Goal: Use online tool/utility: Utilize a website feature to perform a specific function

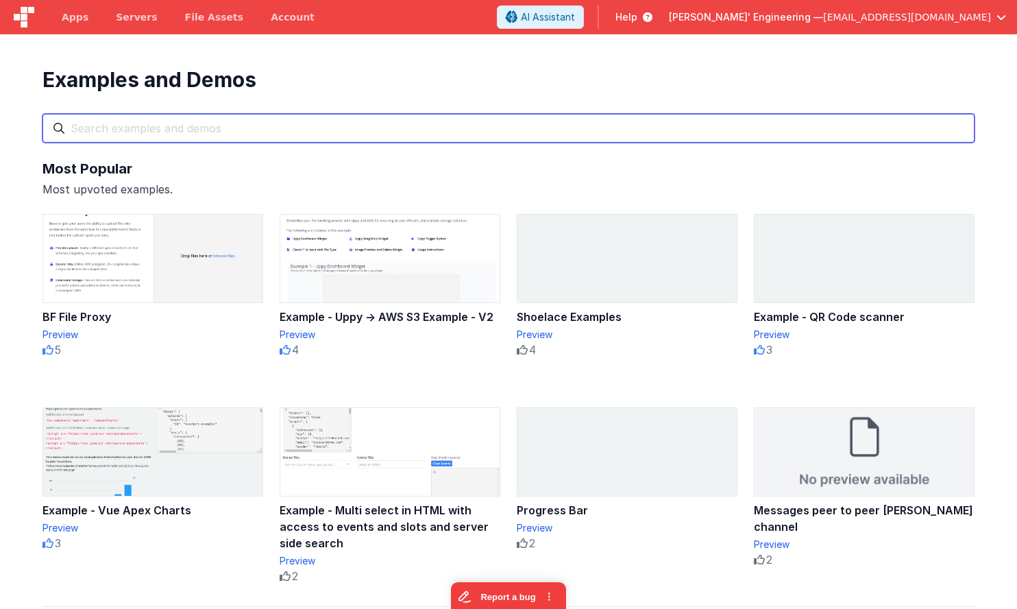
click at [508, 126] on input "text" at bounding box center [508, 128] width 932 height 29
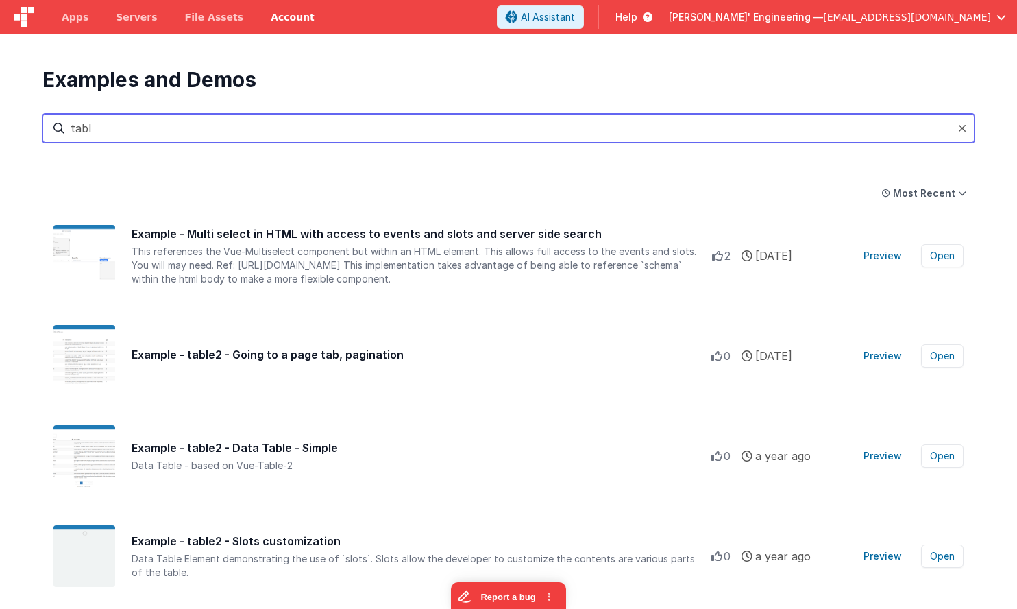
type input "tabl"
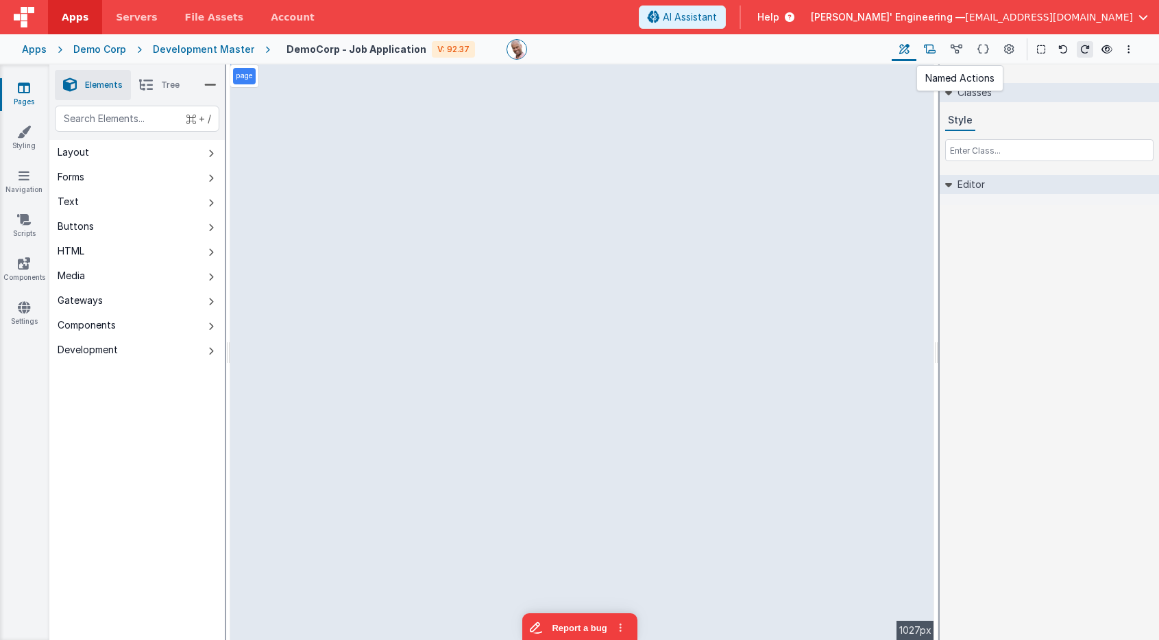
click at [931, 49] on icon at bounding box center [930, 49] width 12 height 14
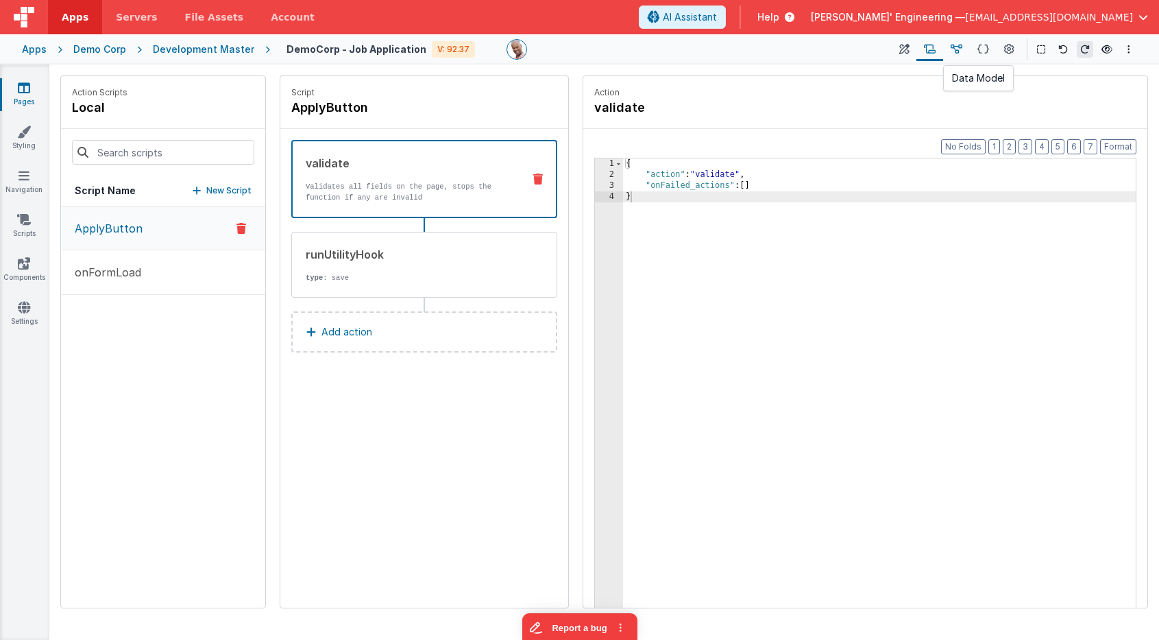
click at [954, 48] on icon at bounding box center [957, 49] width 12 height 14
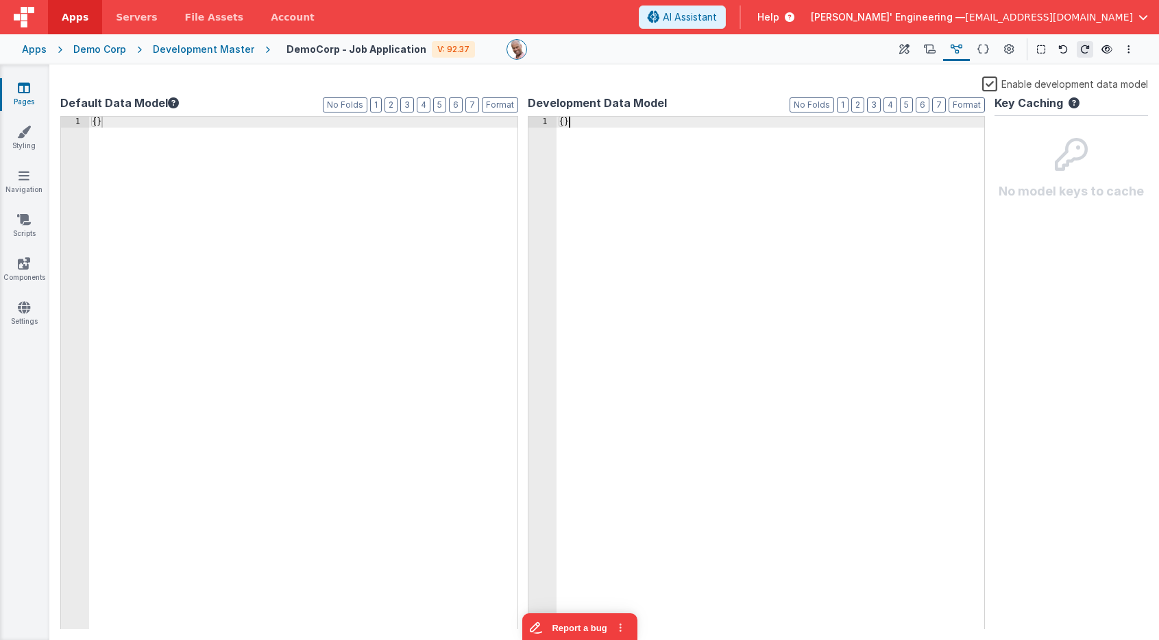
click at [594, 189] on div "{ }" at bounding box center [771, 384] width 428 height 535
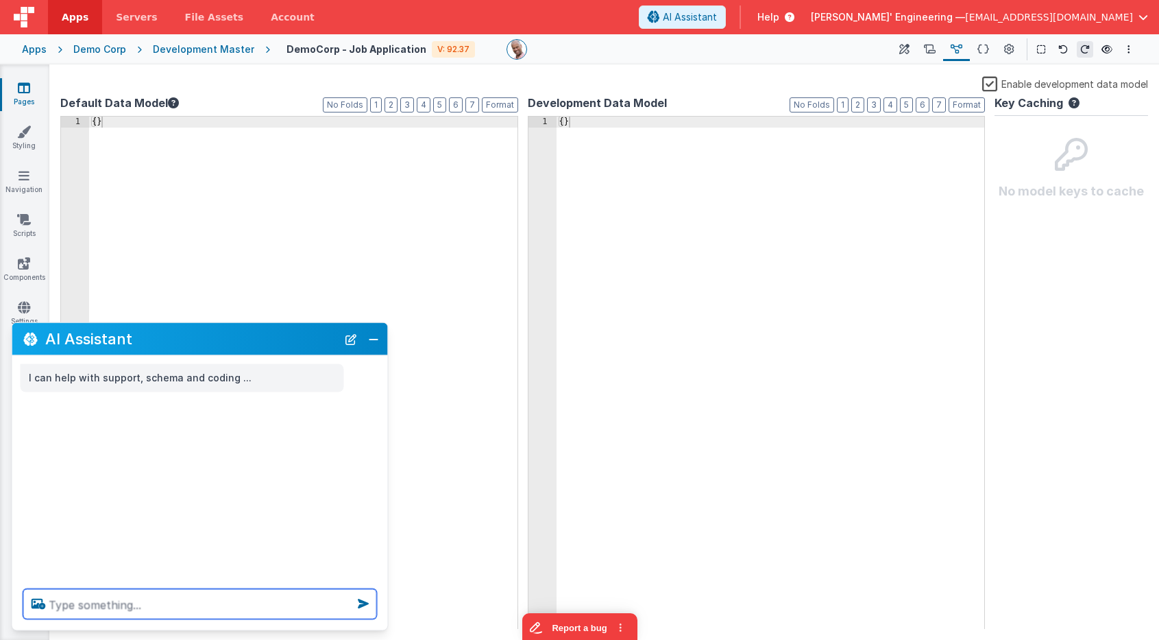
click at [304, 613] on textarea at bounding box center [200, 604] width 354 height 30
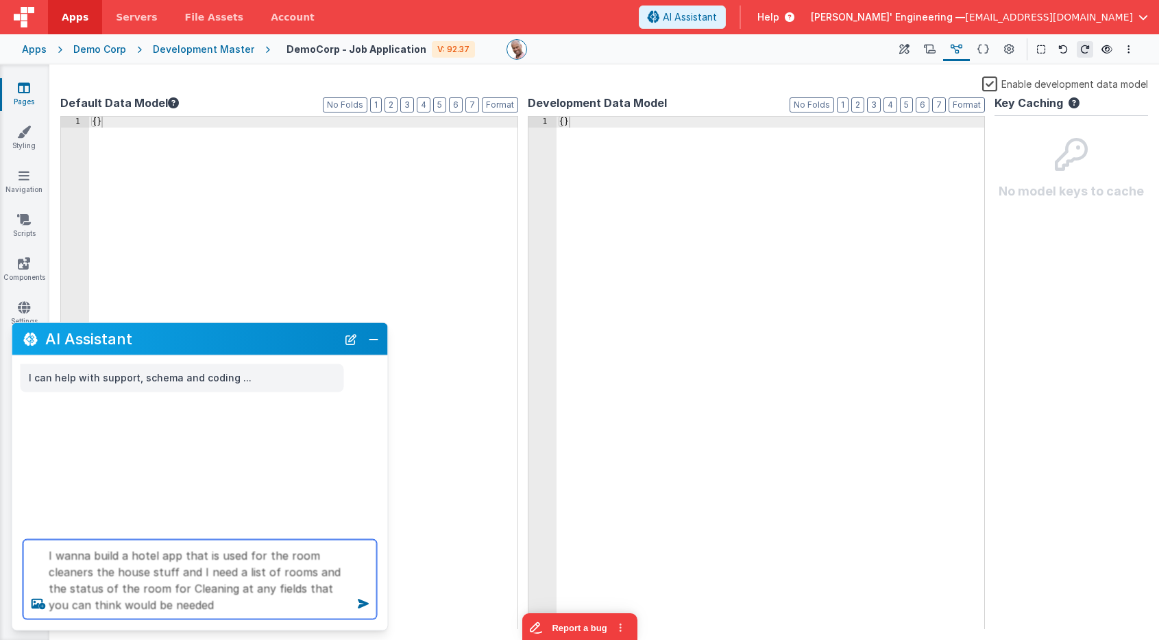
type textarea "I wanna build a hotel app that is used for the room cleaners the house stuff an…"
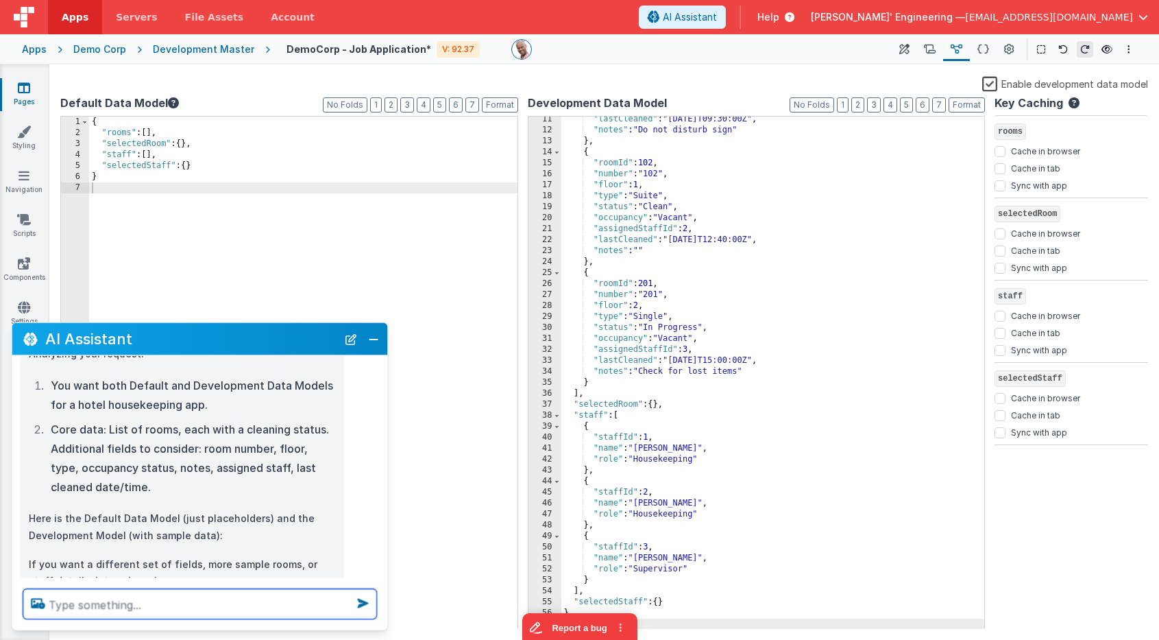
scroll to position [169, 0]
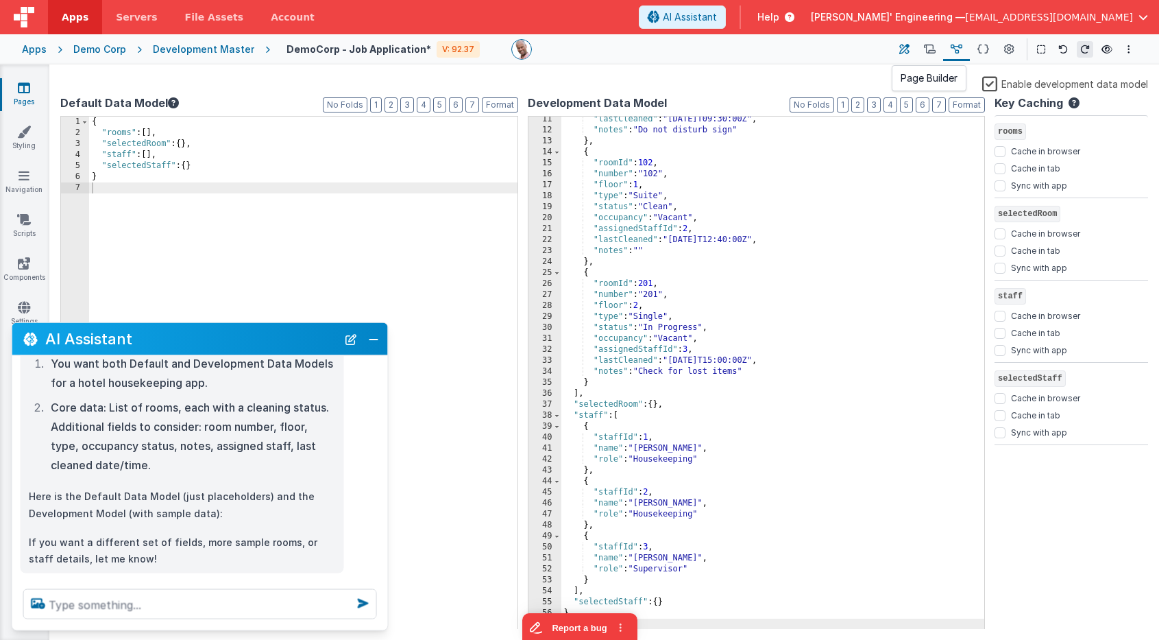
click at [909, 47] on icon at bounding box center [904, 49] width 10 height 14
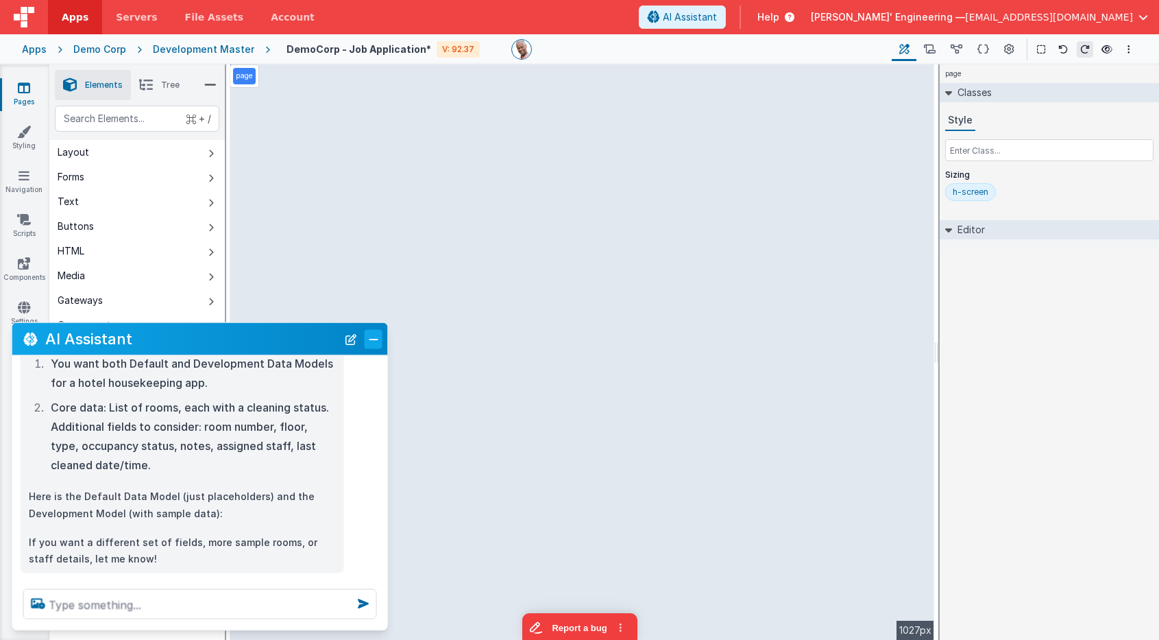
click at [372, 335] on button "Close" at bounding box center [374, 338] width 18 height 19
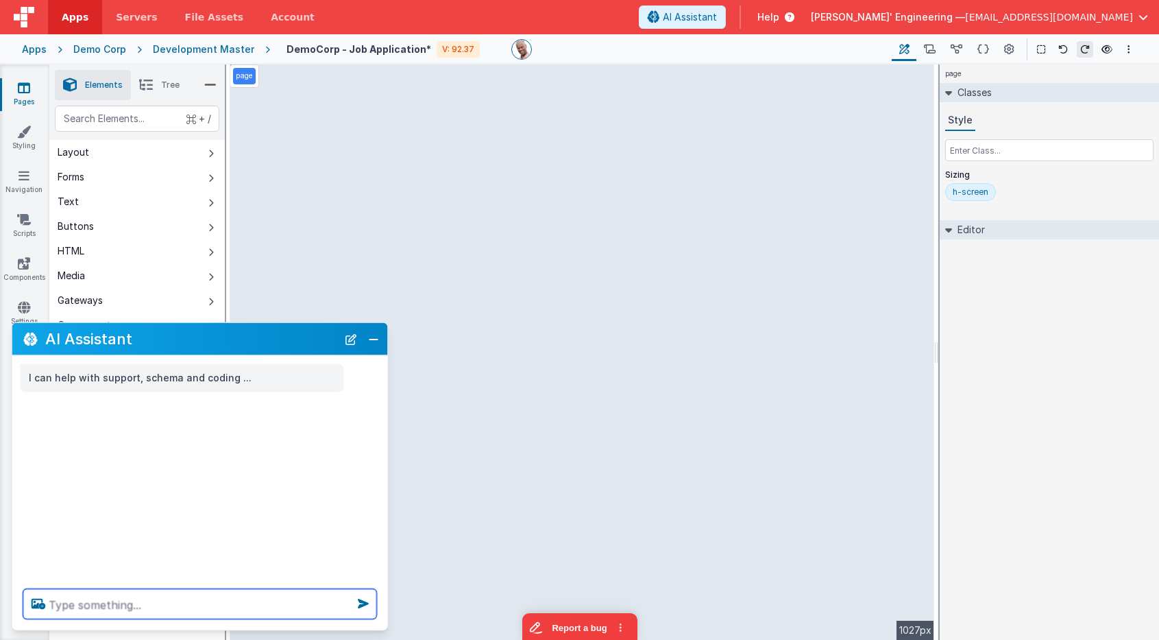
click at [279, 613] on textarea at bounding box center [200, 604] width 354 height 30
type textarea "Change this header to downtown Hotel cleaning portal"
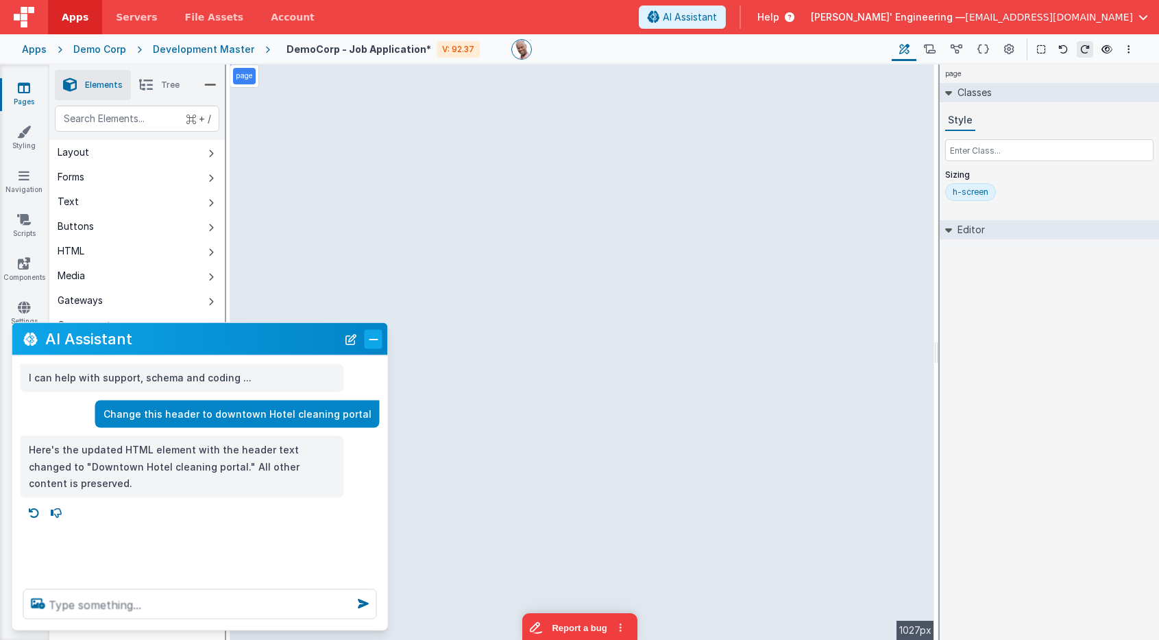
click at [378, 338] on button "Close" at bounding box center [374, 338] width 18 height 19
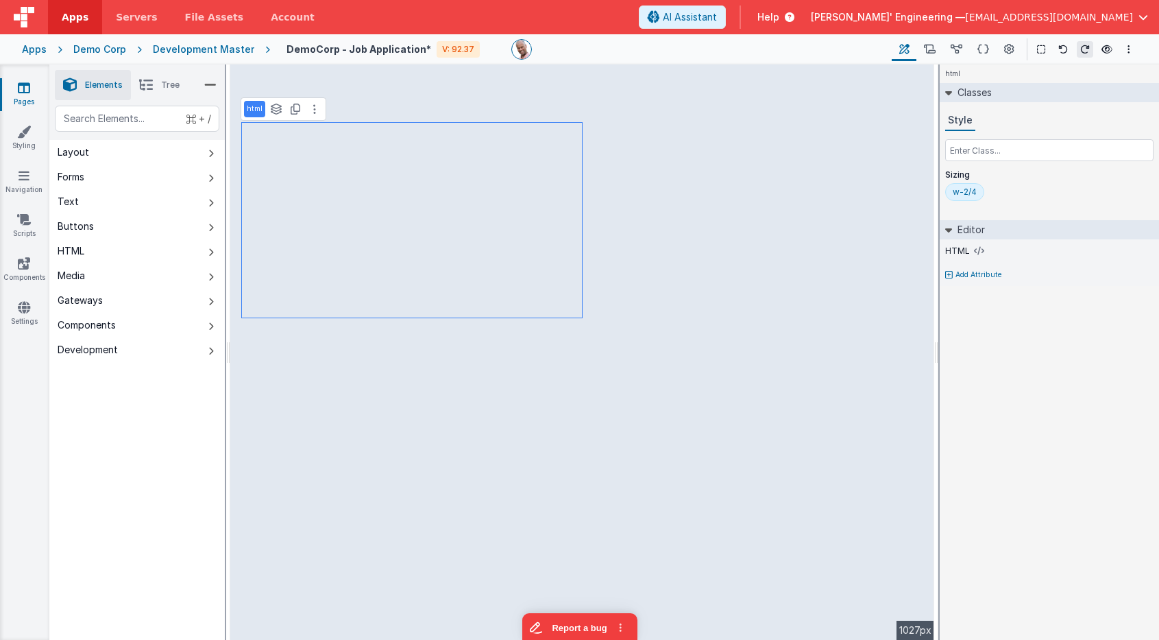
click at [959, 194] on div "w-2/4" at bounding box center [965, 191] width 24 height 11
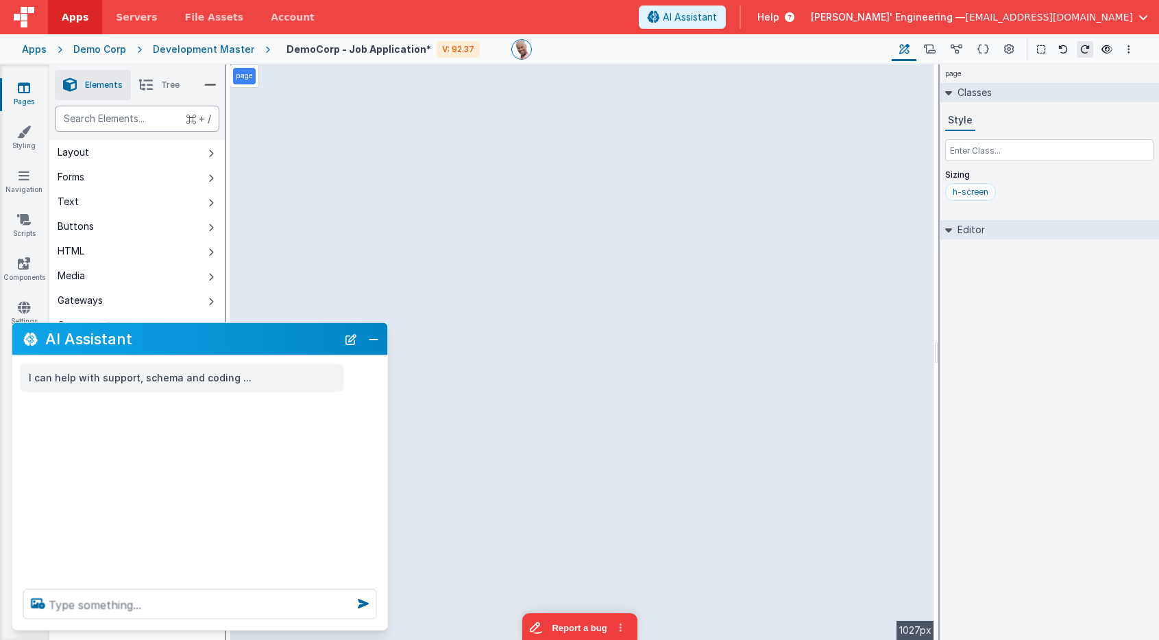
click at [163, 114] on div "text" at bounding box center [137, 119] width 165 height 26
type div "te"
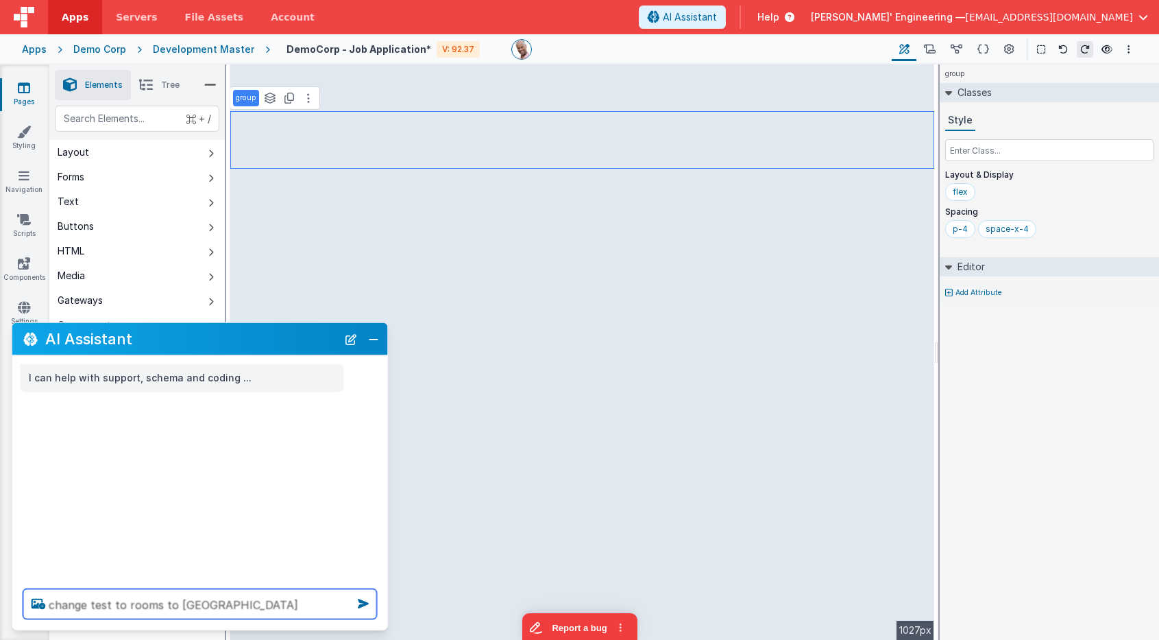
type textarea "change test to rooms to clea"
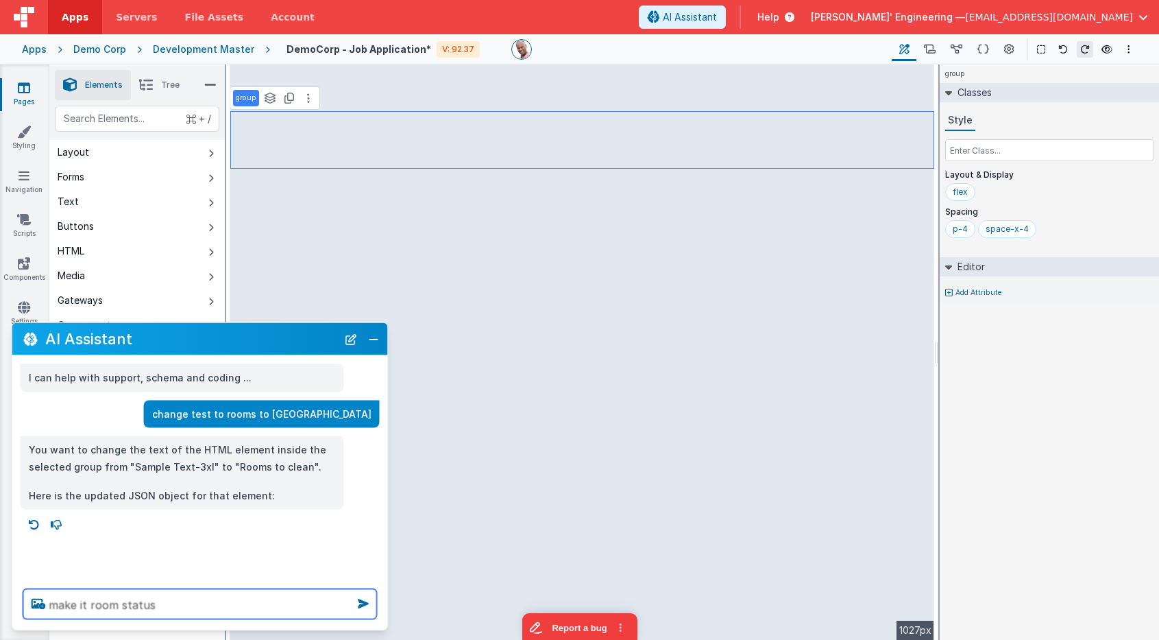
type textarea "make it room status"
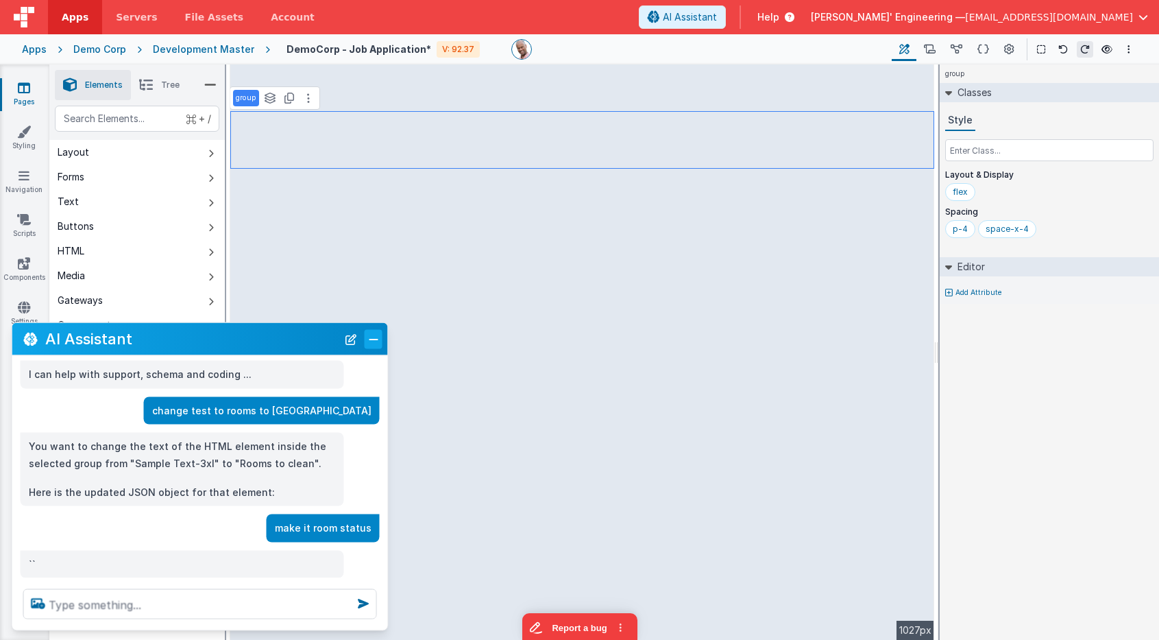
scroll to position [29, 0]
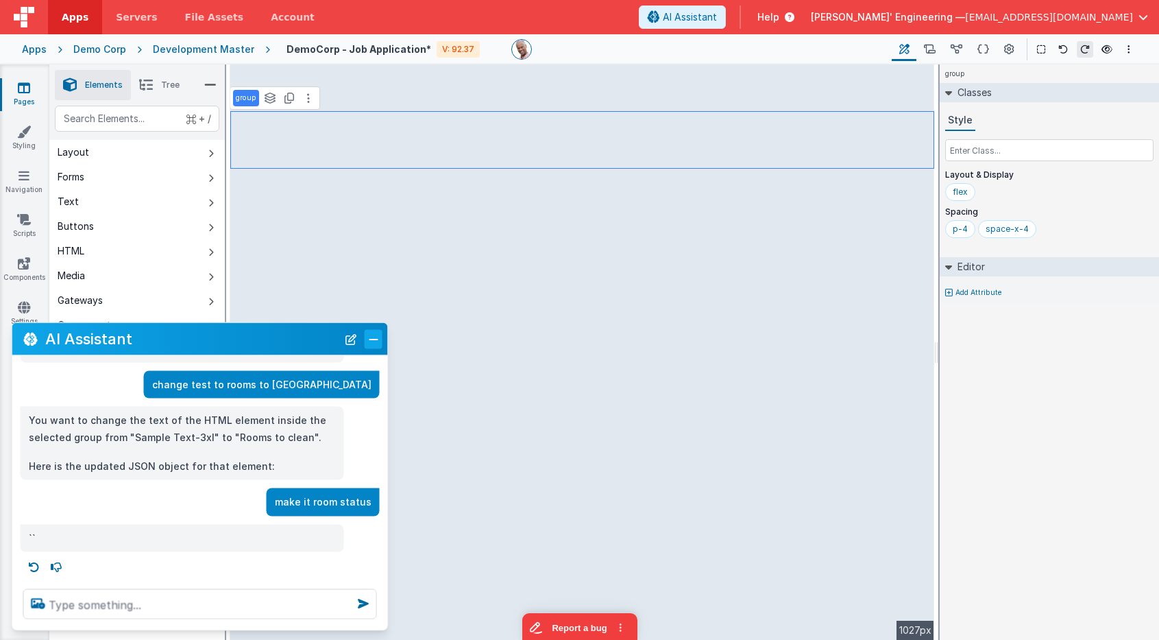
click at [375, 340] on button "Close" at bounding box center [374, 338] width 18 height 19
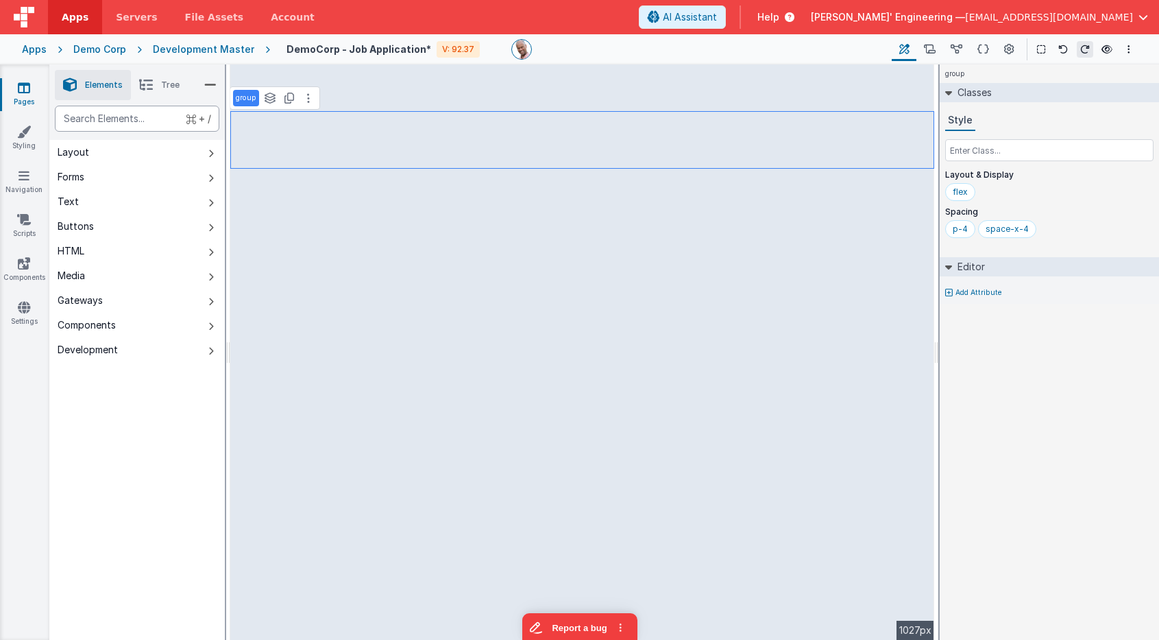
click at [148, 123] on div "text" at bounding box center [137, 119] width 165 height 26
type div "html"
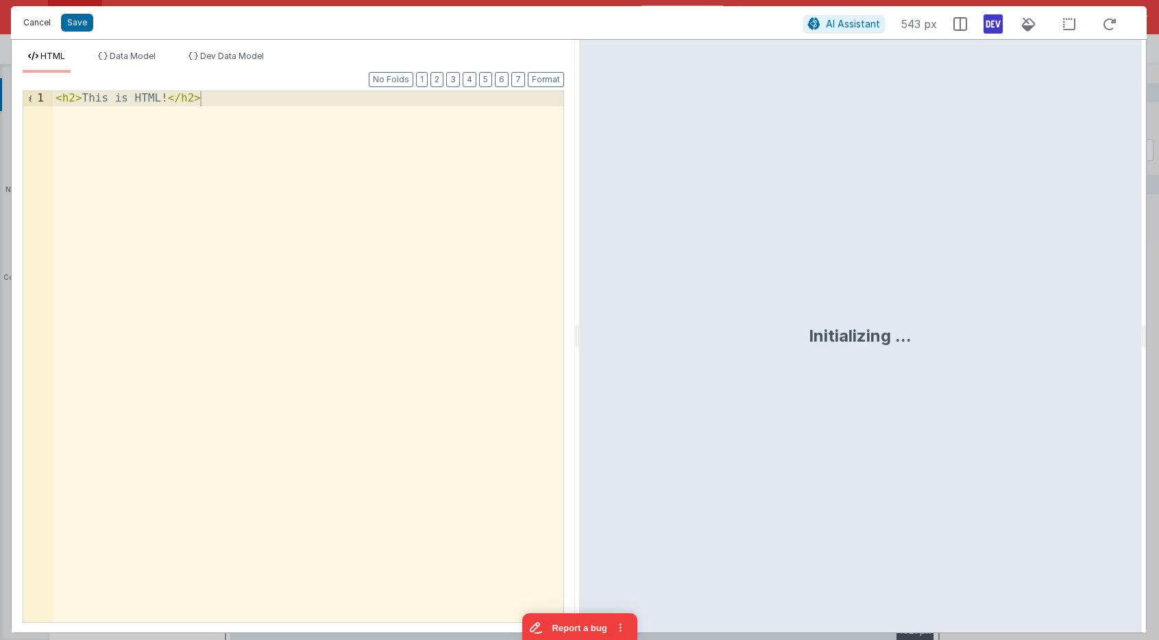
drag, startPoint x: 43, startPoint y: 21, endPoint x: 200, endPoint y: 73, distance: 165.4
click at [43, 21] on button "Cancel" at bounding box center [36, 22] width 41 height 19
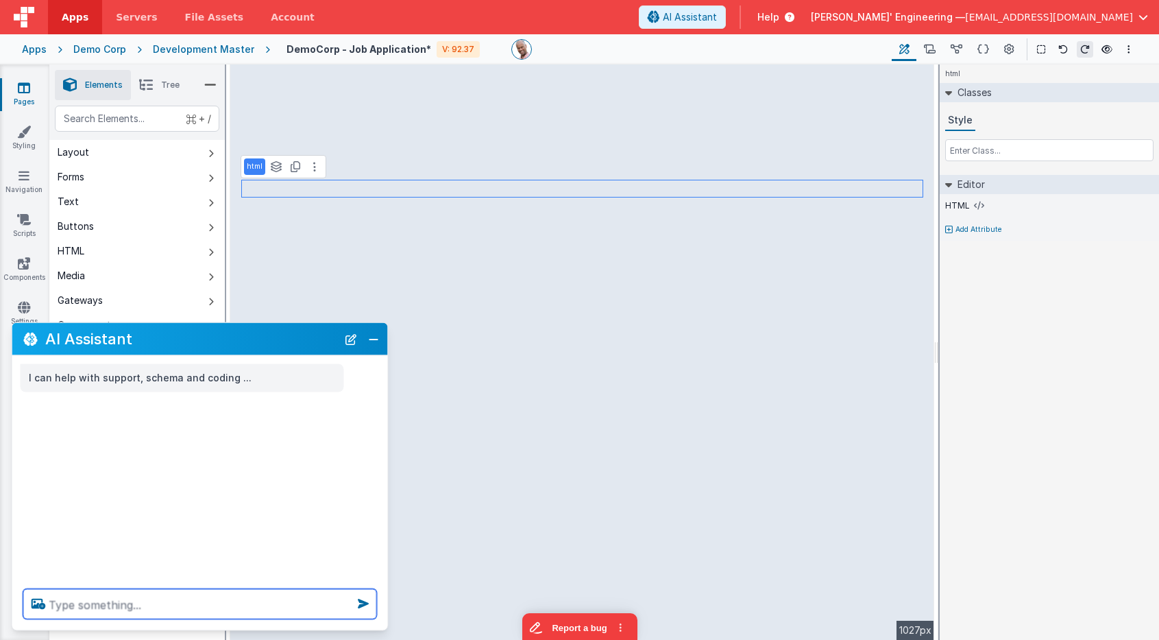
click at [304, 598] on textarea at bounding box center [200, 604] width 354 height 30
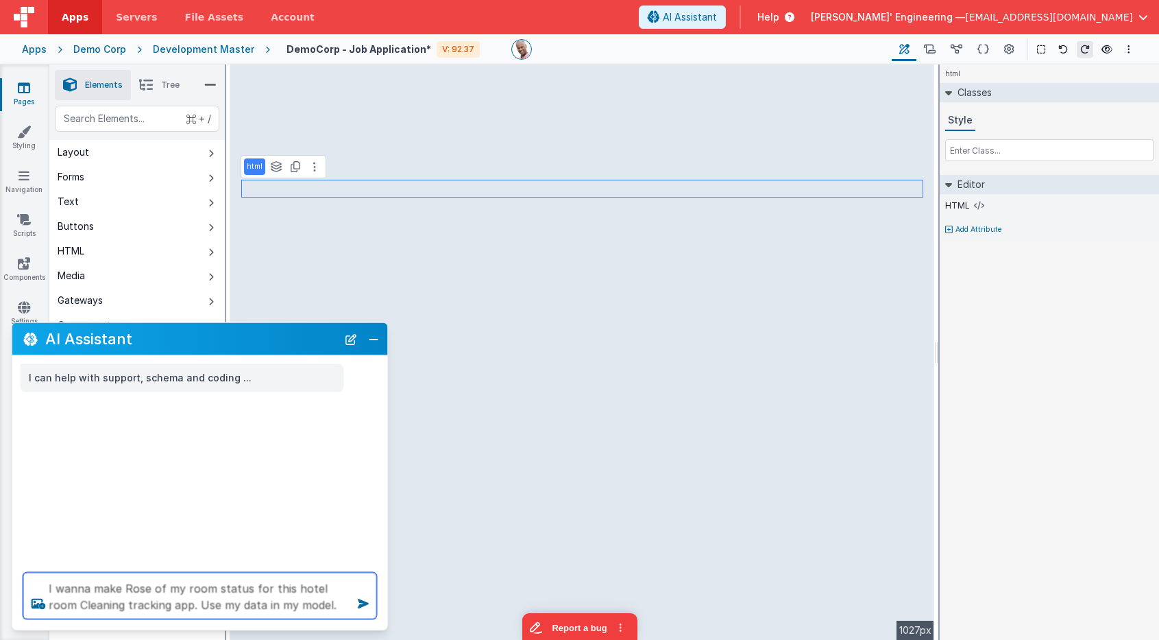
type textarea "I wanna make Rose of my room status for this hotel room Cleaning tracking app. …"
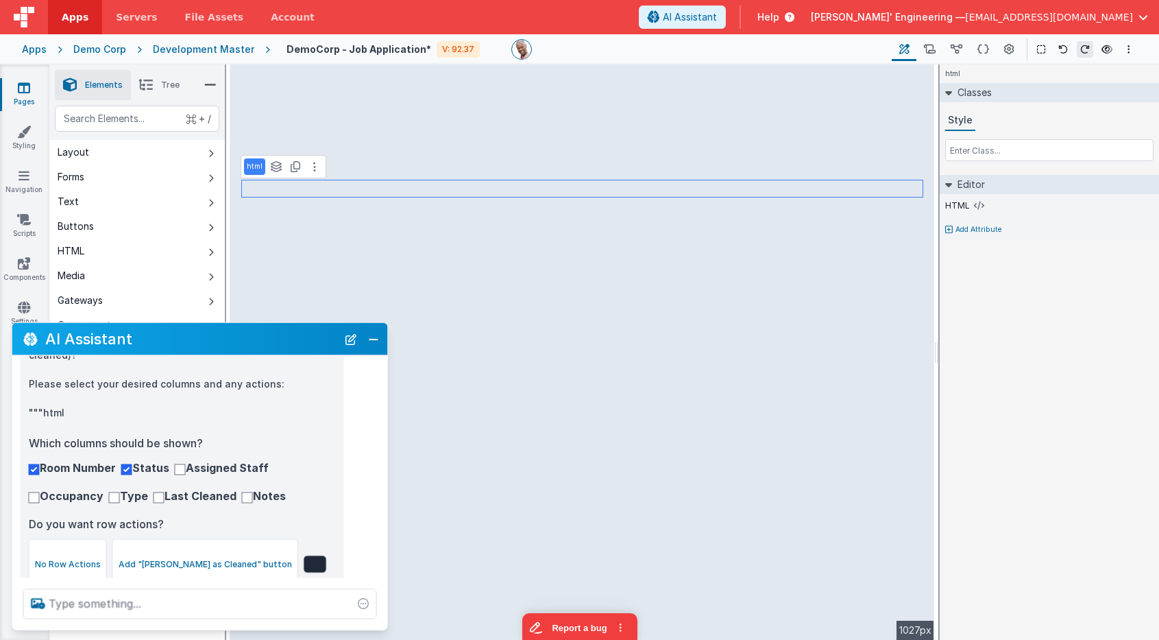
scroll to position [242, 0]
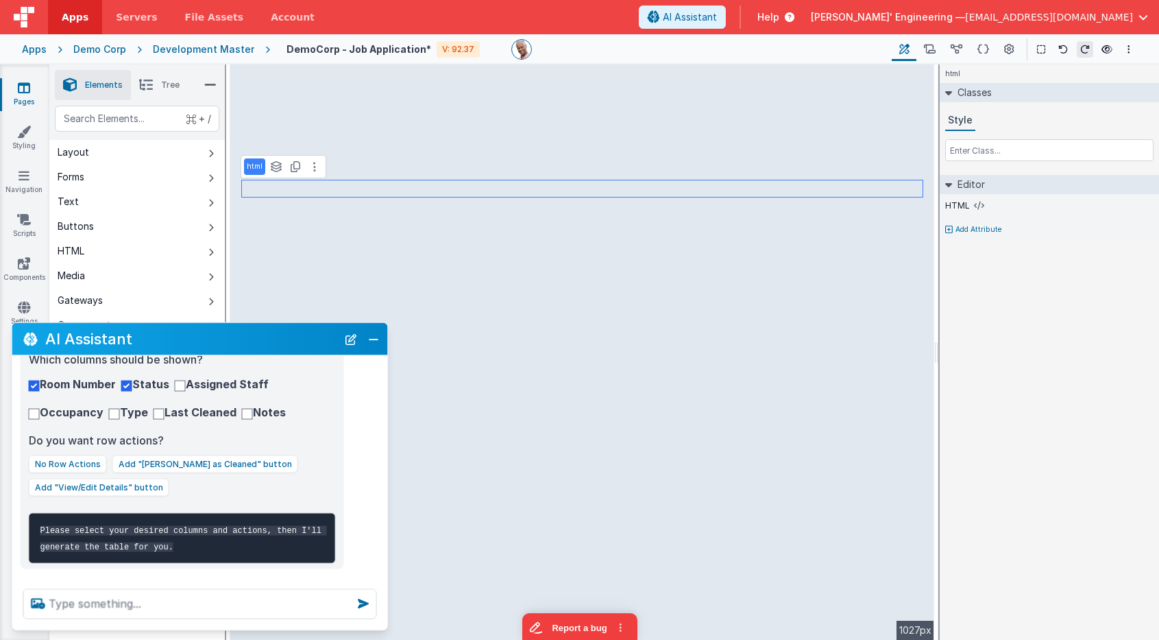
click at [186, 601] on textarea at bounding box center [200, 604] width 354 height 30
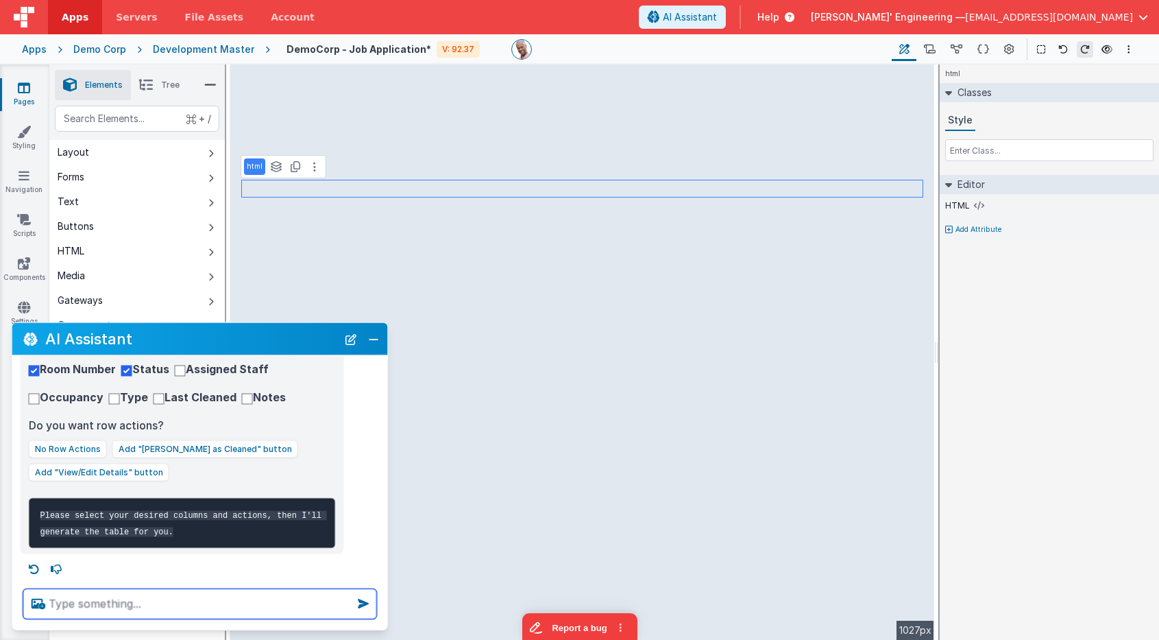
scroll to position [375, 0]
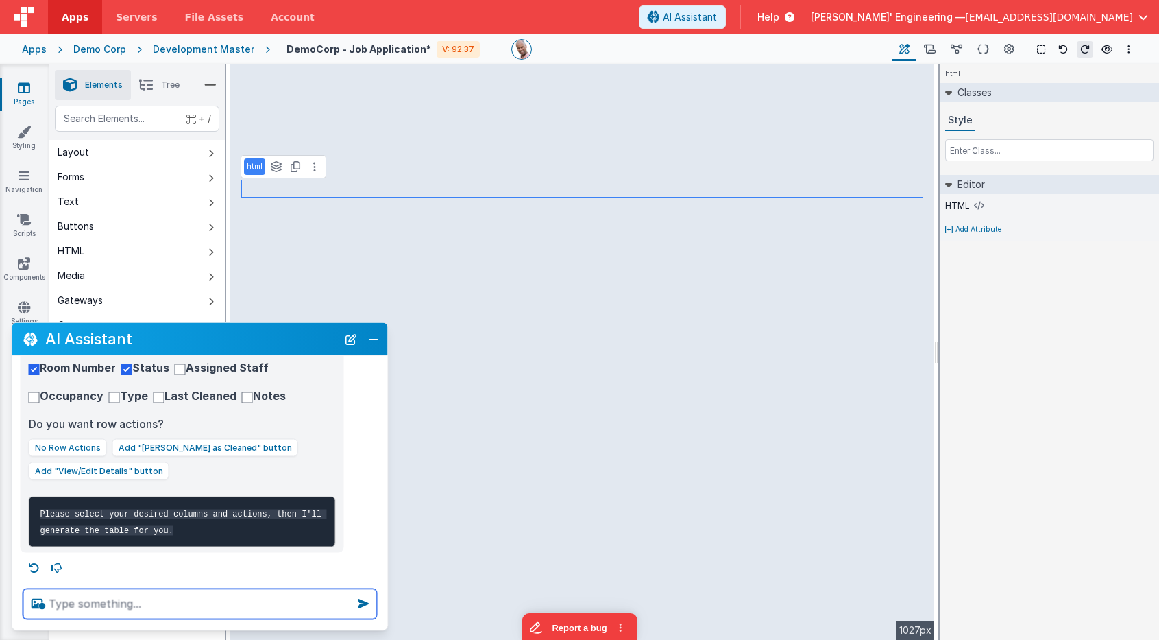
click at [143, 599] on textarea at bounding box center [200, 604] width 354 height 30
type textarea "all fields"
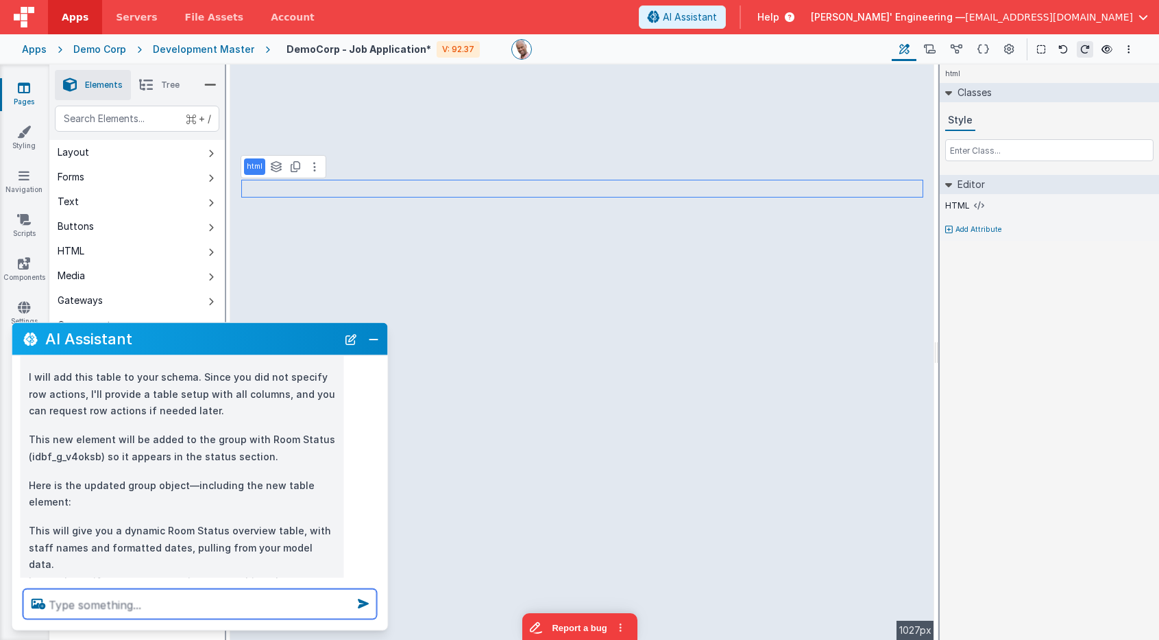
scroll to position [862, 0]
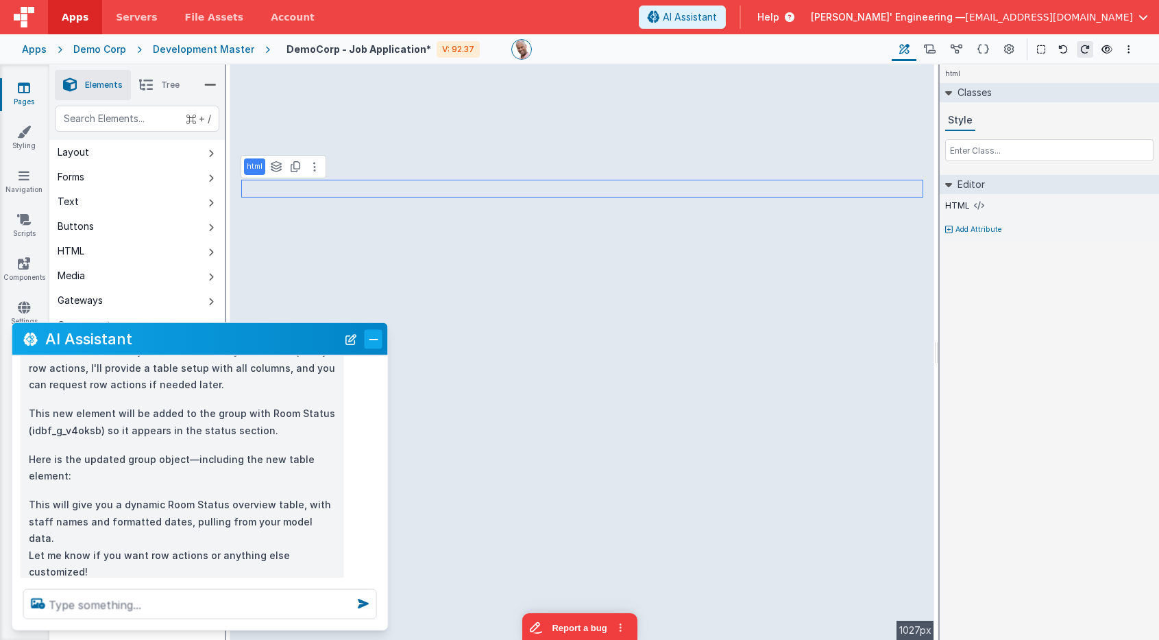
click at [373, 346] on button "Close" at bounding box center [374, 338] width 18 height 19
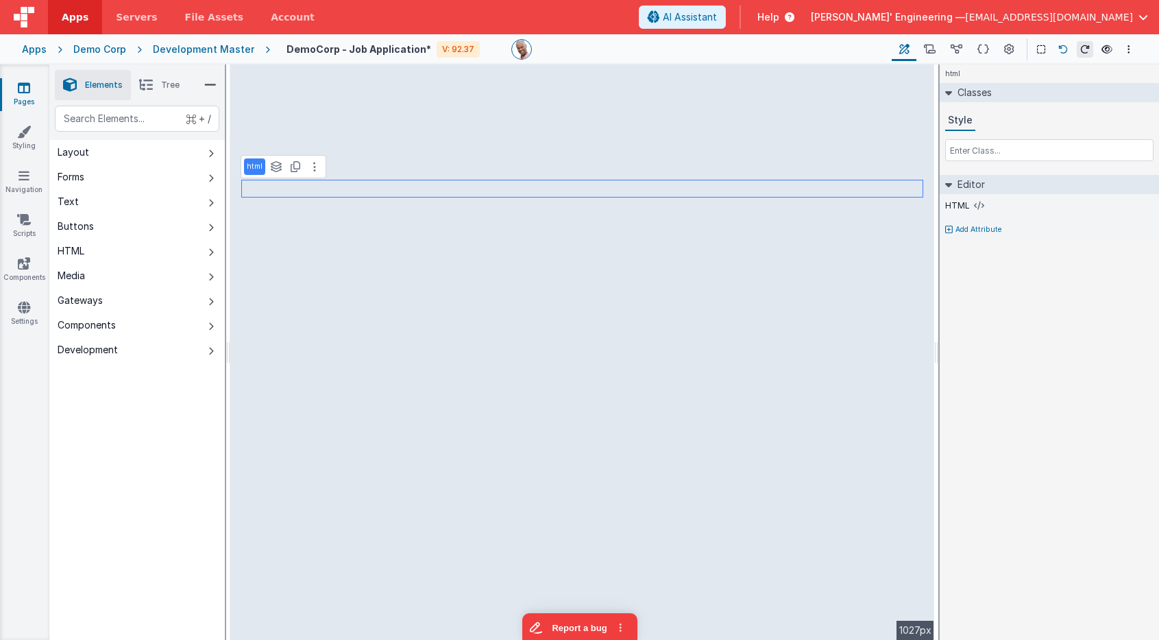
click at [1064, 49] on icon at bounding box center [1063, 50] width 10 height 10
click at [1063, 47] on icon at bounding box center [1063, 50] width 10 height 10
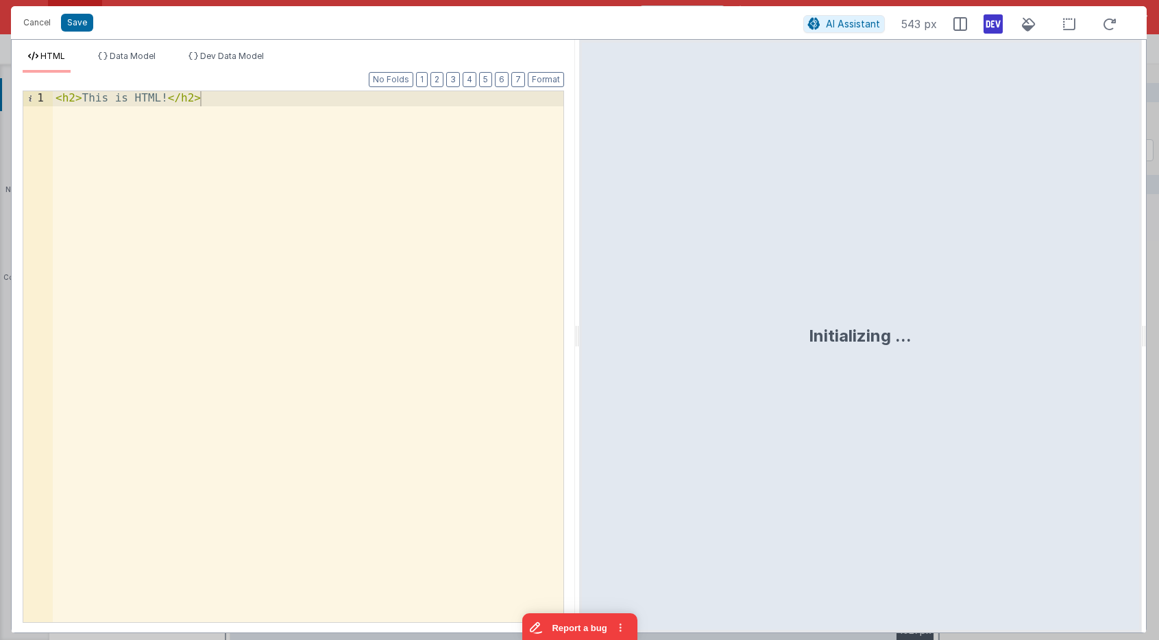
click at [205, 345] on div "< h2 > This is HTML! </ h2 >" at bounding box center [308, 371] width 511 height 560
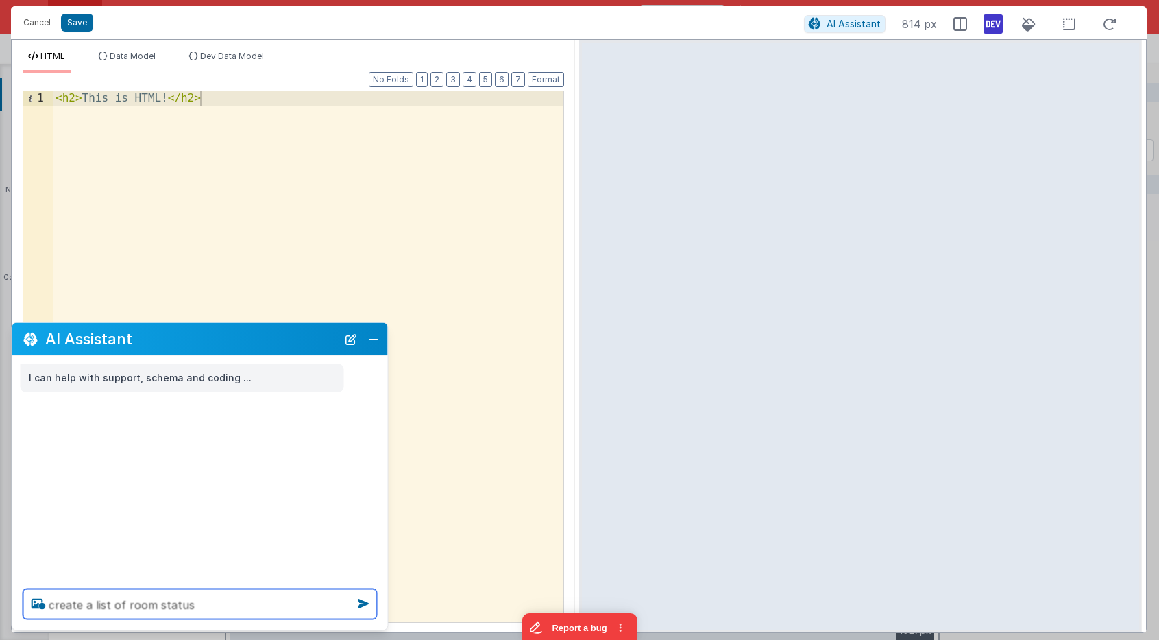
type textarea "create a list of room status"
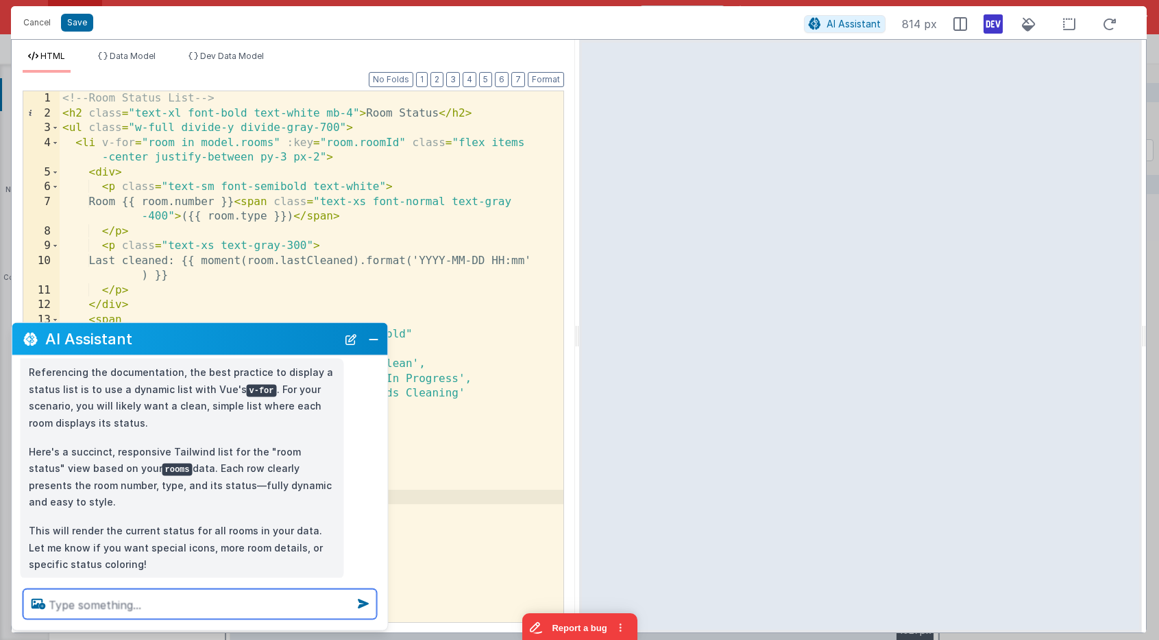
scroll to position [104, 0]
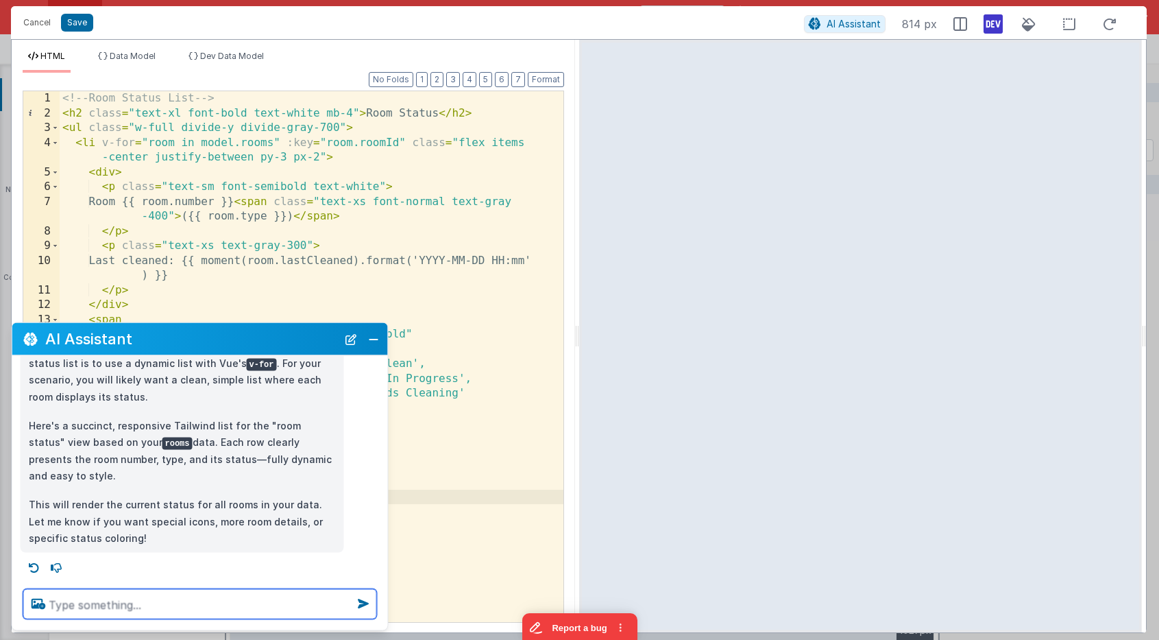
click at [205, 597] on textarea at bounding box center [200, 604] width 354 height 30
type textarea "make card bg darker so I can see text"
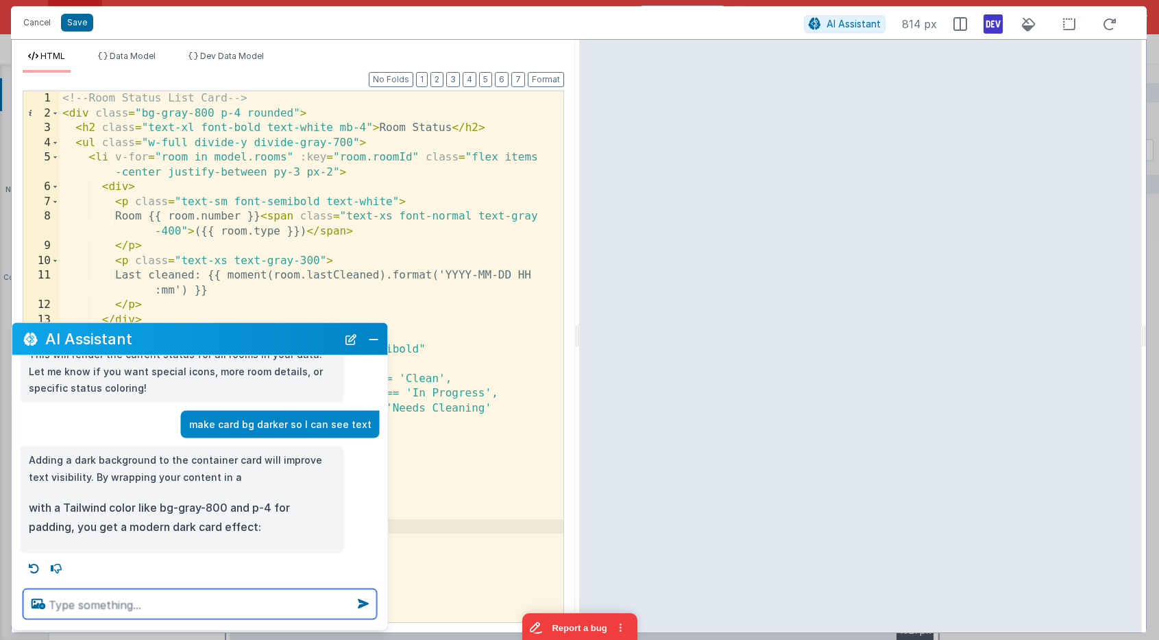
scroll to position [255, 0]
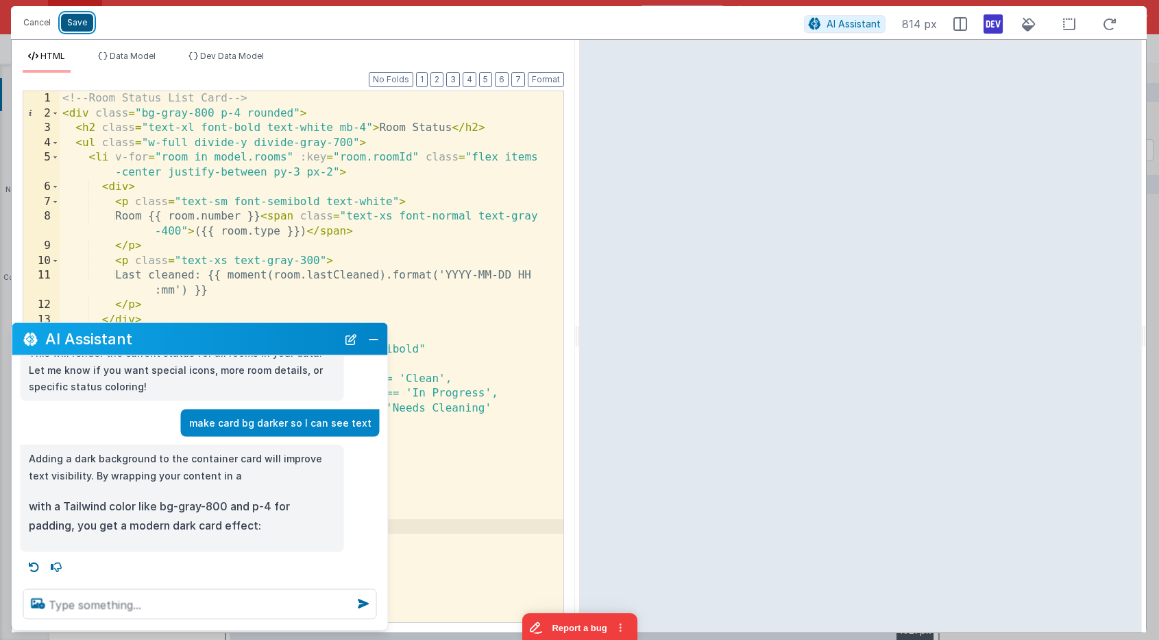
click at [75, 27] on button "Save" at bounding box center [77, 23] width 32 height 18
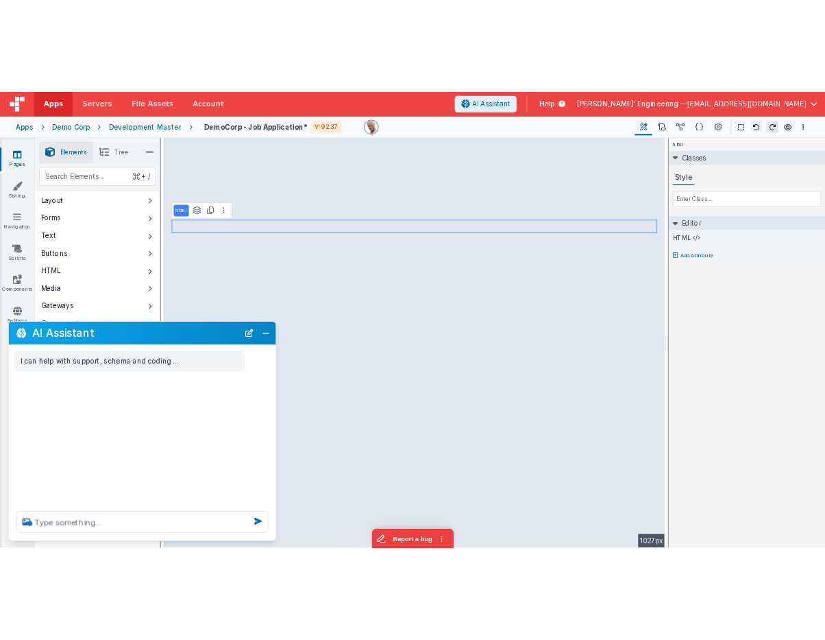
scroll to position [0, 0]
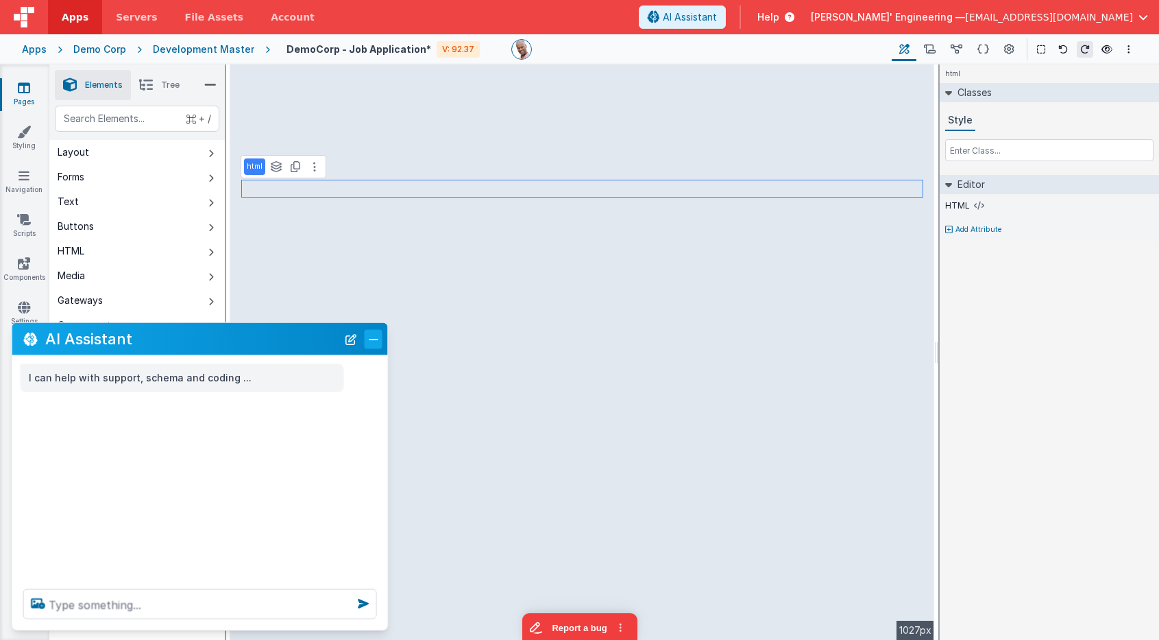
click at [369, 337] on button "Close" at bounding box center [374, 338] width 18 height 19
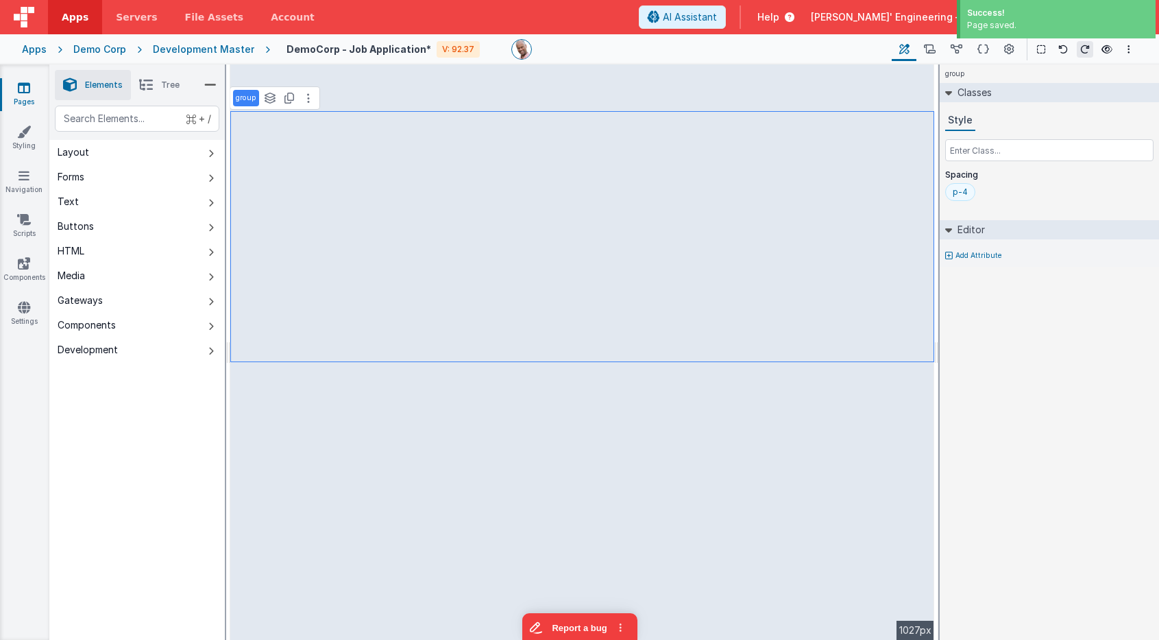
click at [956, 193] on div "p-4" at bounding box center [960, 191] width 15 height 11
